Goal: Task Accomplishment & Management: Use online tool/utility

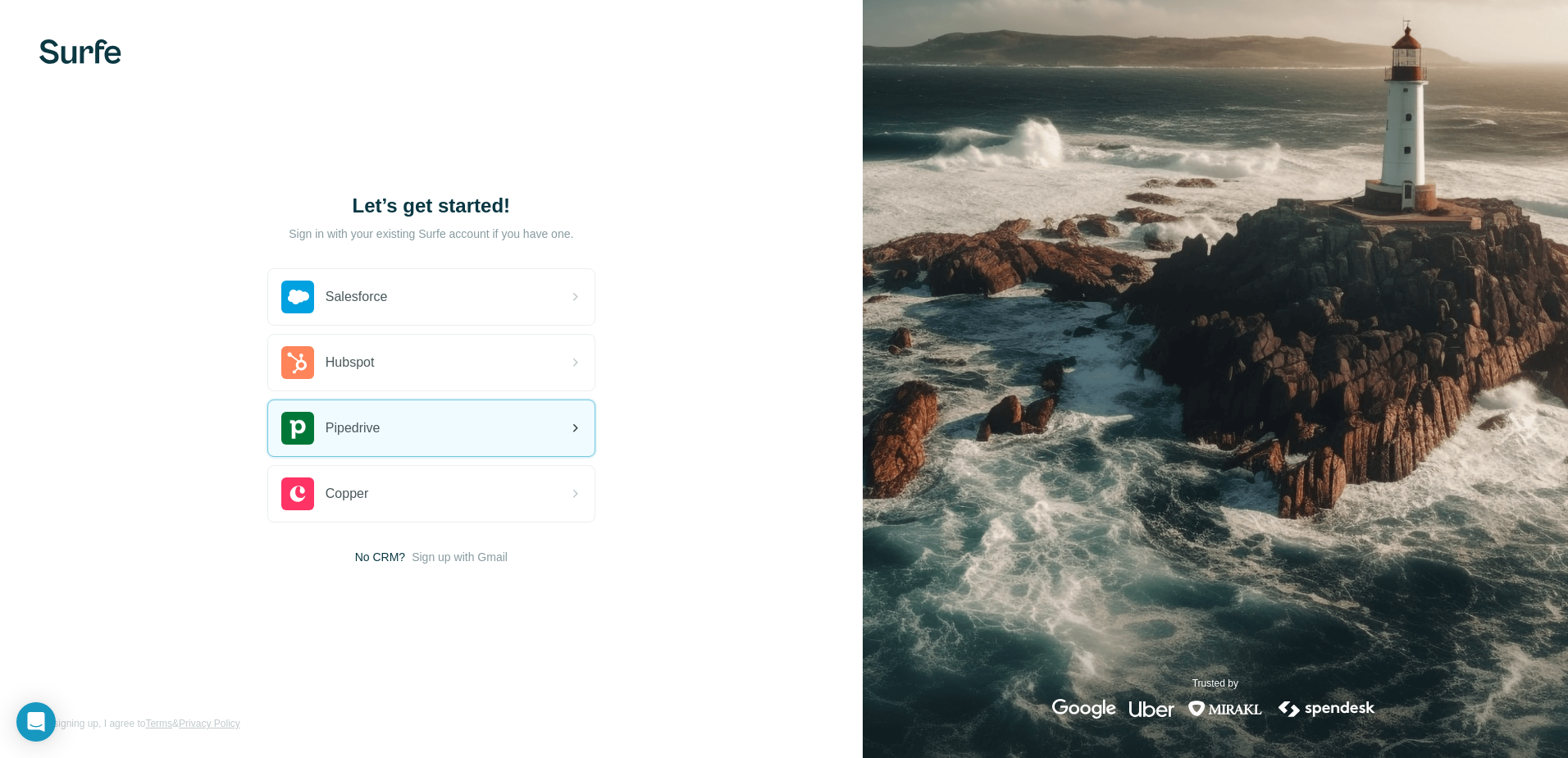
click at [416, 430] on div "Pipedrive" at bounding box center [431, 429] width 327 height 56
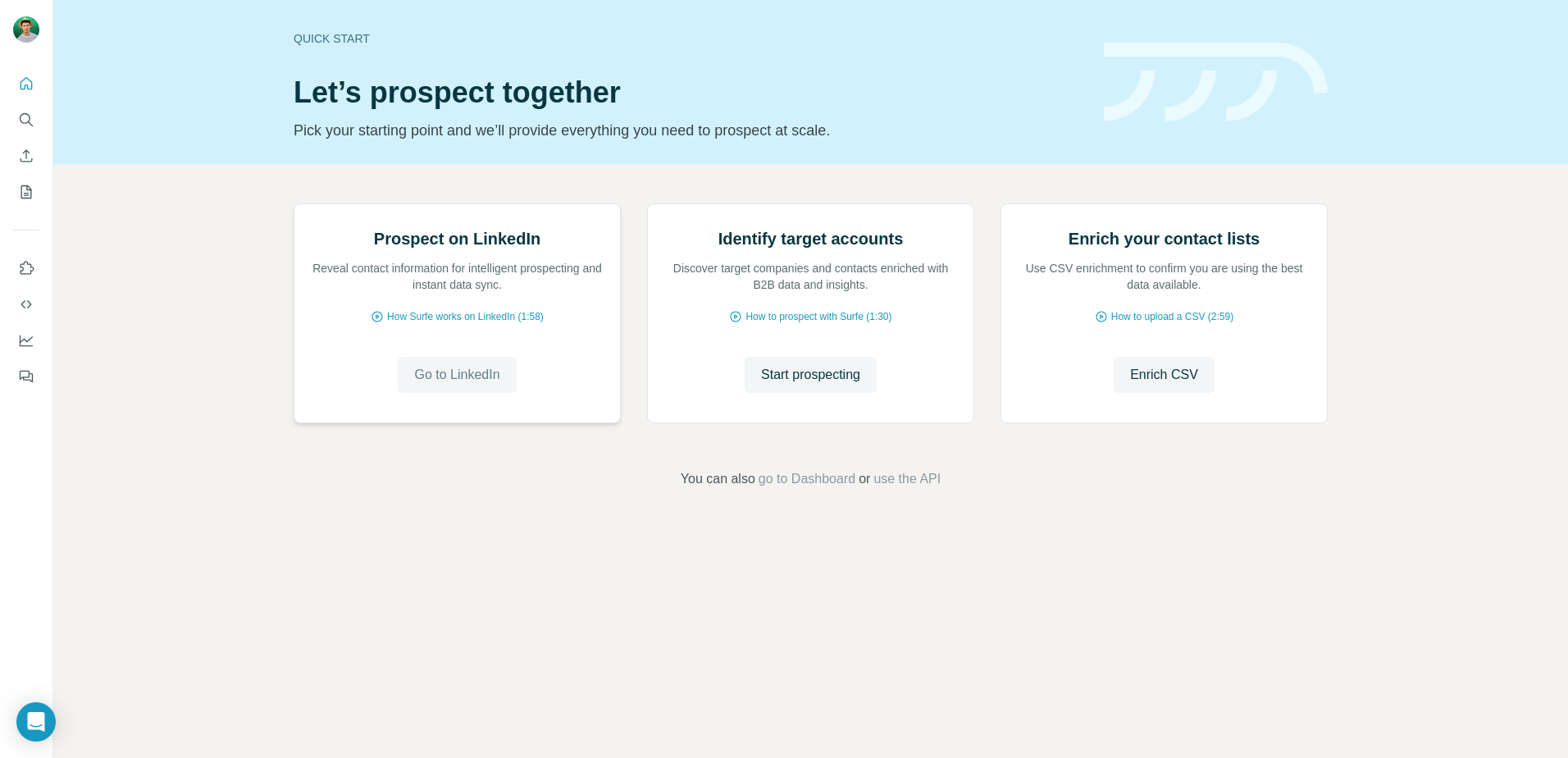
click at [462, 385] on span "Go to LinkedIn" at bounding box center [456, 374] width 85 height 20
click at [448, 385] on span "Go to LinkedIn" at bounding box center [456, 374] width 85 height 20
click at [26, 82] on icon "Quick start" at bounding box center [26, 84] width 17 height 17
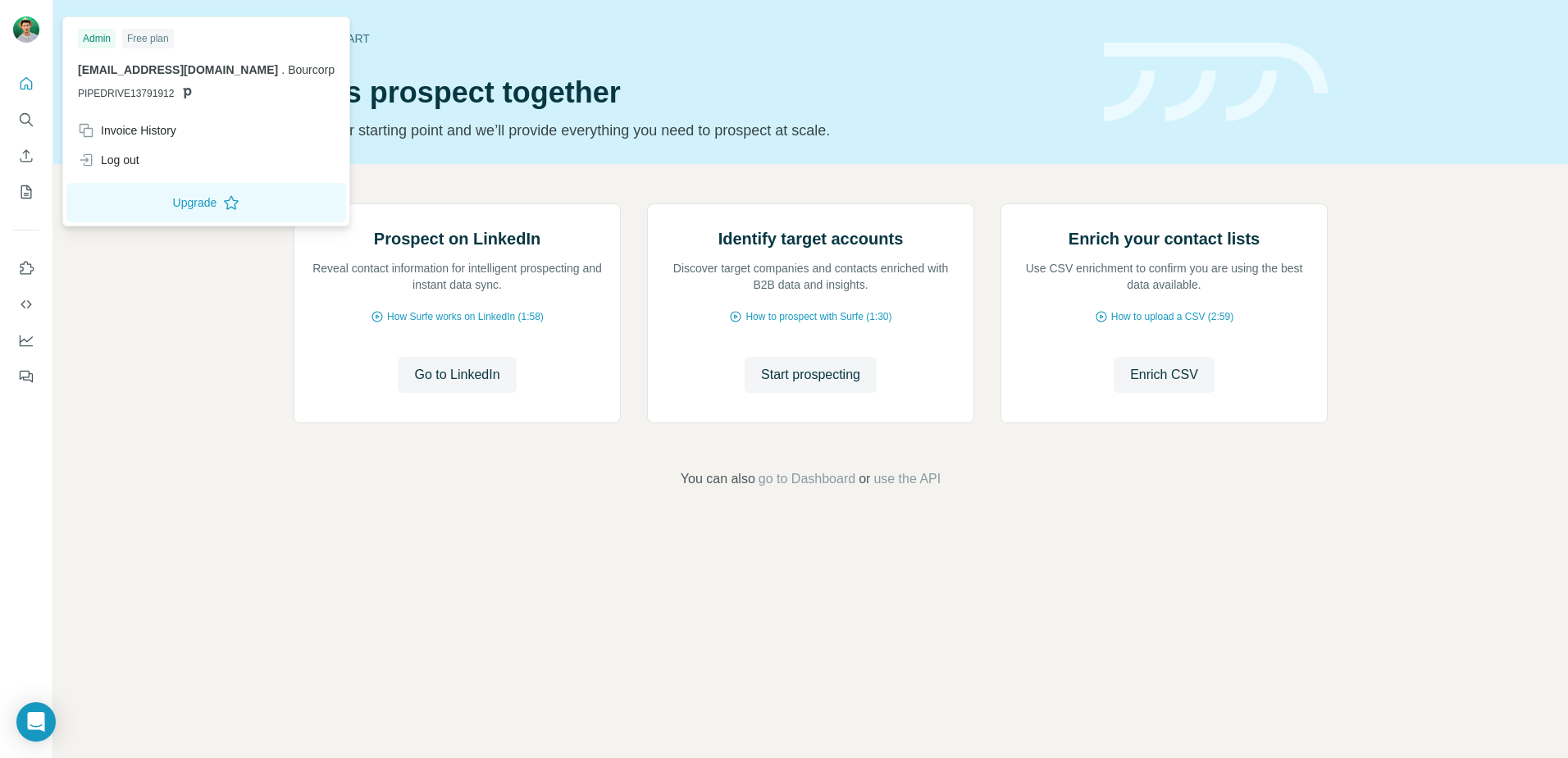
click at [27, 29] on img at bounding box center [26, 30] width 26 height 26
click at [95, 39] on div "Admin" at bounding box center [96, 38] width 37 height 20
click at [142, 36] on div "Free plan" at bounding box center [148, 38] width 51 height 20
click at [146, 205] on button "Upgrade" at bounding box center [206, 202] width 280 height 39
click at [1425, 34] on div "Quick start Let’s prospect together Pick your starting point and we’ll provide …" at bounding box center [811, 81] width 1515 height 164
